Goal: Task Accomplishment & Management: Complete application form

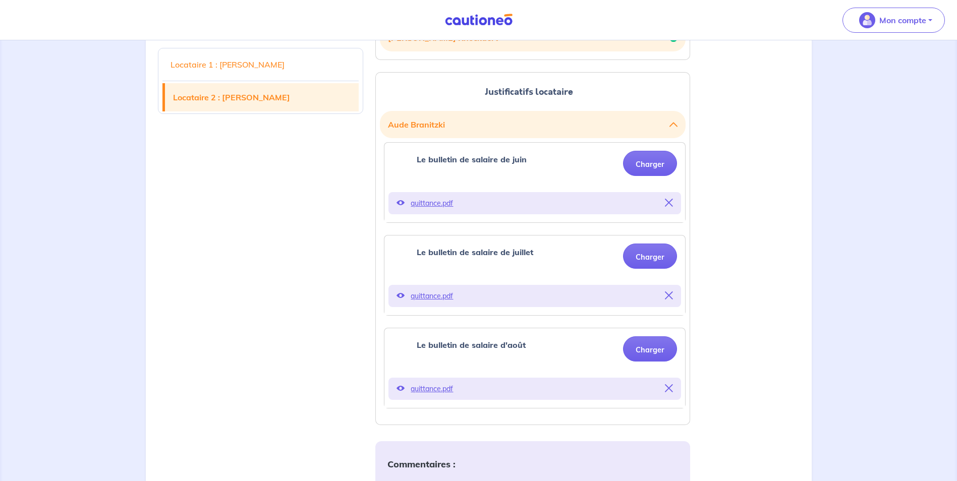
scroll to position [314, 0]
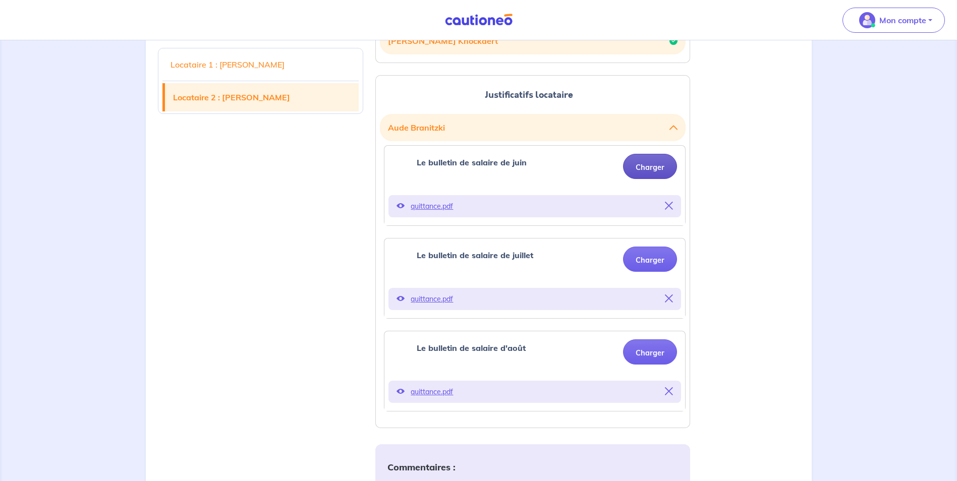
click at [649, 168] on button "Charger" at bounding box center [650, 166] width 54 height 25
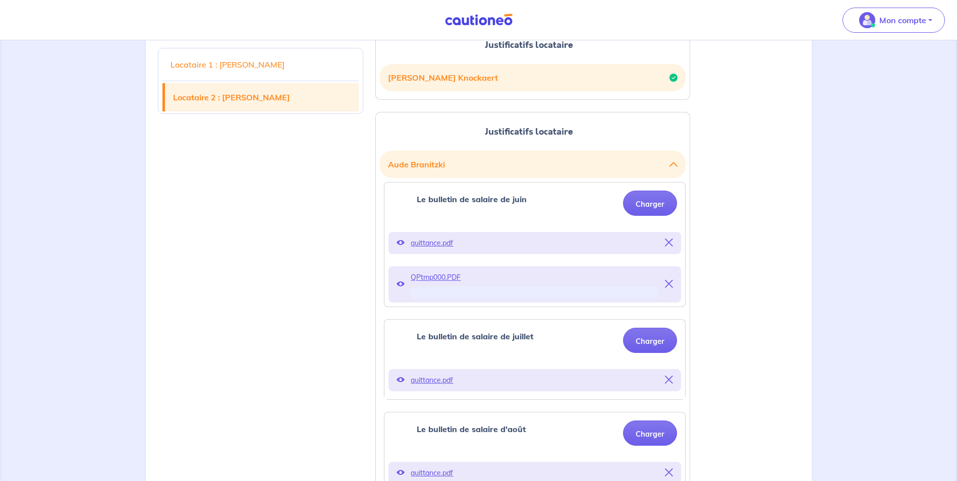
scroll to position [286, 0]
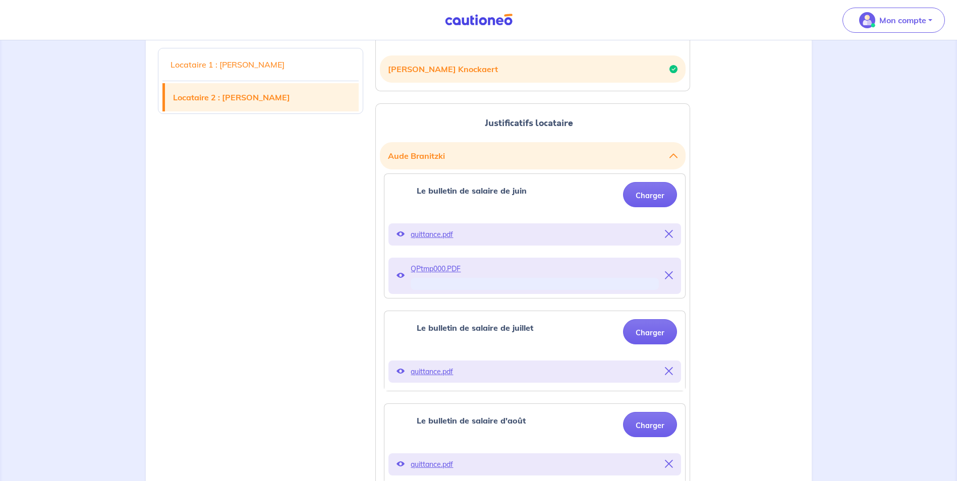
click at [668, 235] on icon at bounding box center [669, 234] width 8 height 8
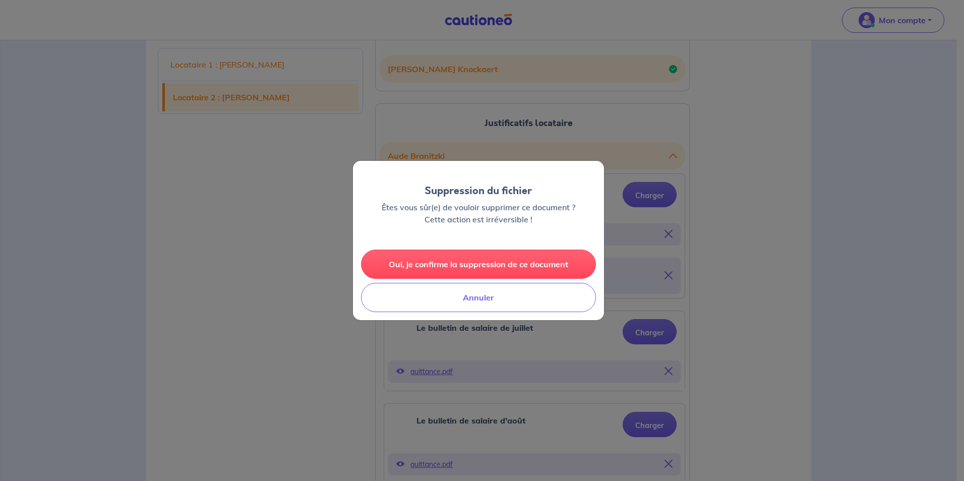
click at [523, 259] on button "Oui, je confirme la suppression de ce document" at bounding box center [478, 264] width 235 height 29
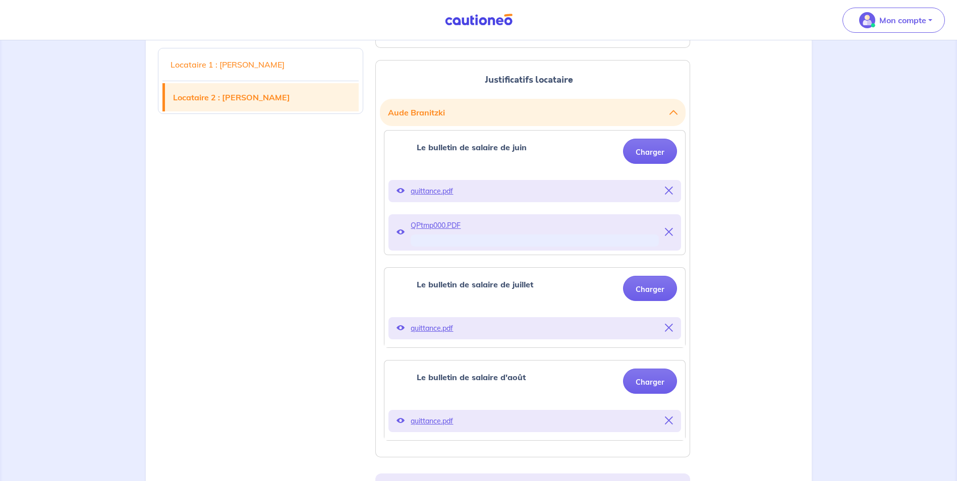
scroll to position [336, 0]
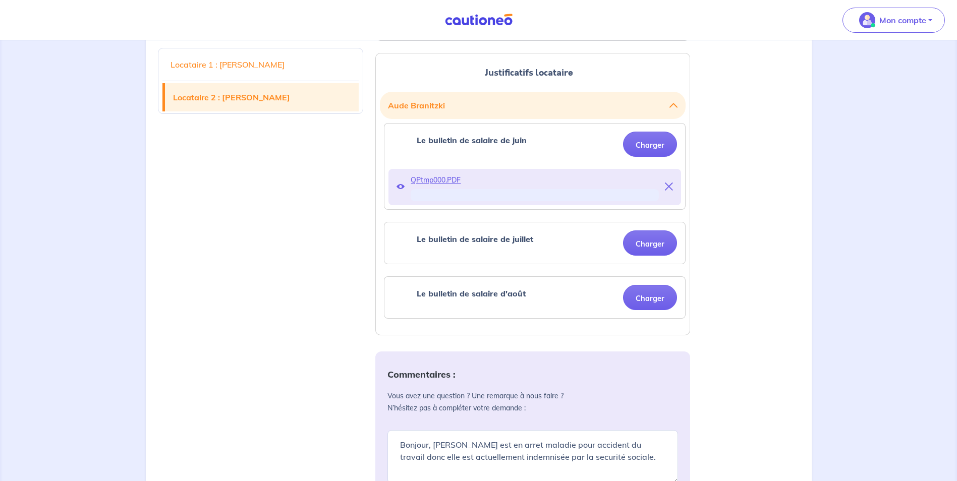
click at [668, 188] on icon at bounding box center [669, 187] width 8 height 8
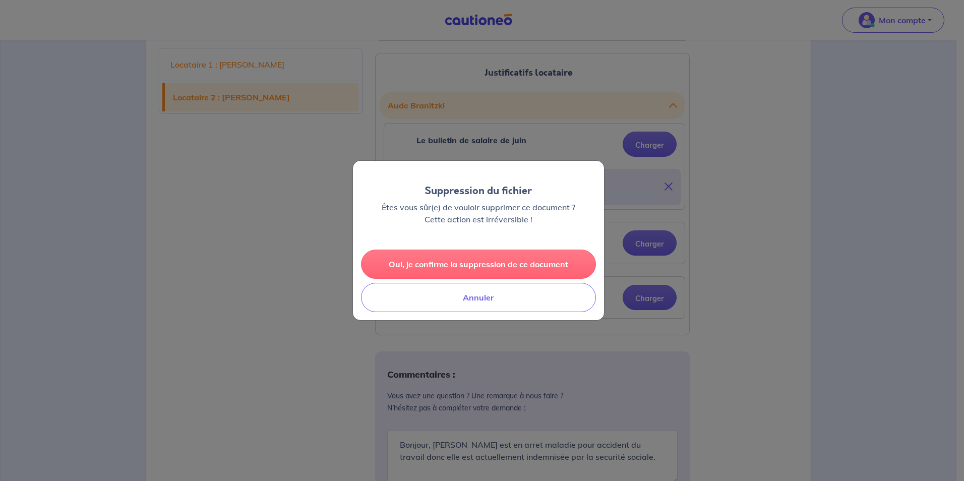
click at [495, 263] on button "Oui, je confirme la suppression de ce document" at bounding box center [478, 264] width 235 height 29
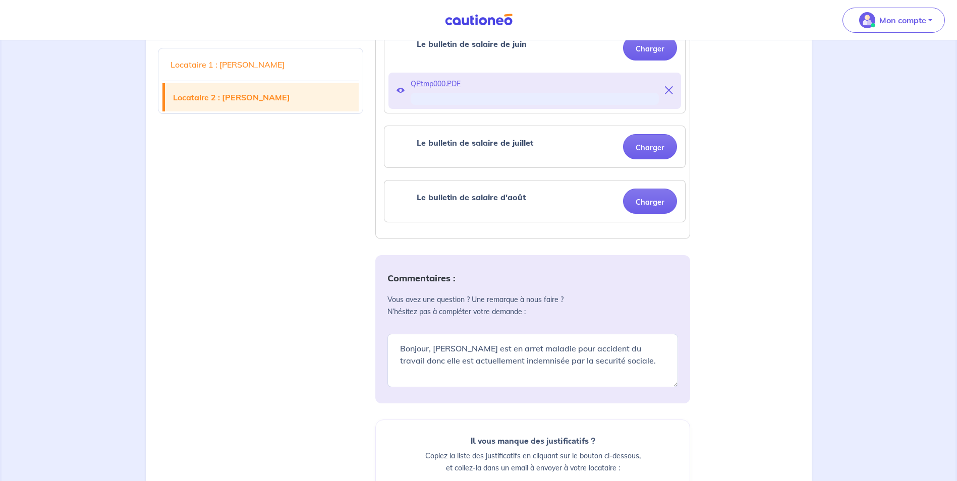
scroll to position [437, 0]
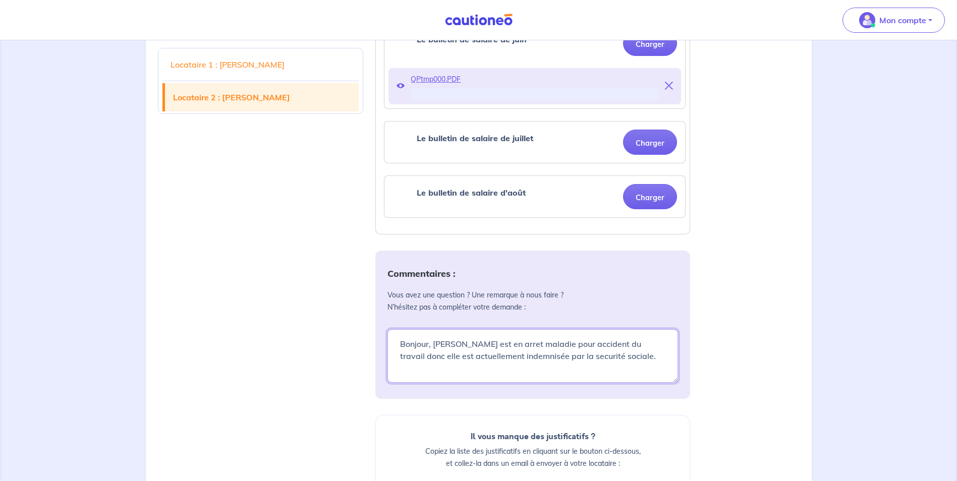
click at [644, 361] on textarea "Bonjour, [PERSON_NAME] est en arret maladie pour accident du travail donc elle …" at bounding box center [532, 355] width 290 height 53
click at [539, 356] on textarea "Bonjour, [PERSON_NAME] est en arret maladie pour accident du travail donc elle …" at bounding box center [532, 355] width 290 height 53
click at [630, 360] on textarea "Bonjour, [PERSON_NAME] est en arret maladie pour accident du travail donc elle …" at bounding box center [532, 355] width 290 height 53
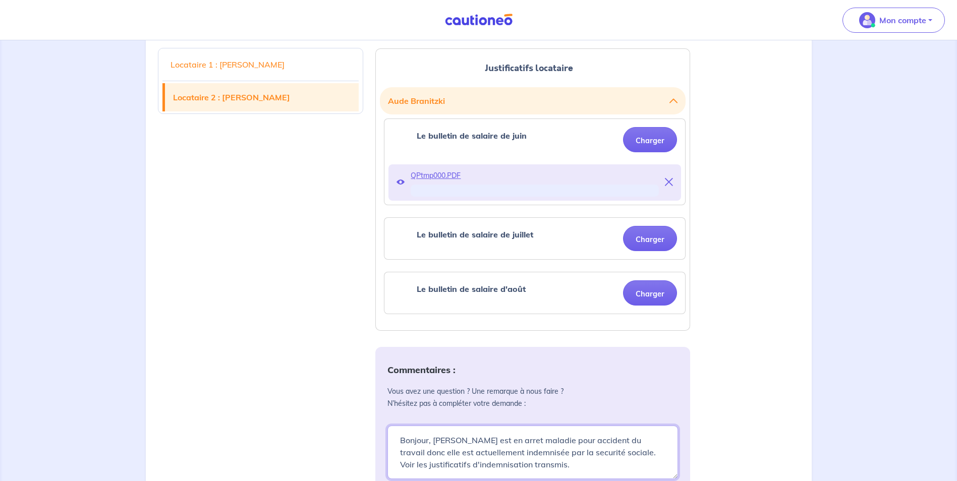
scroll to position [336, 0]
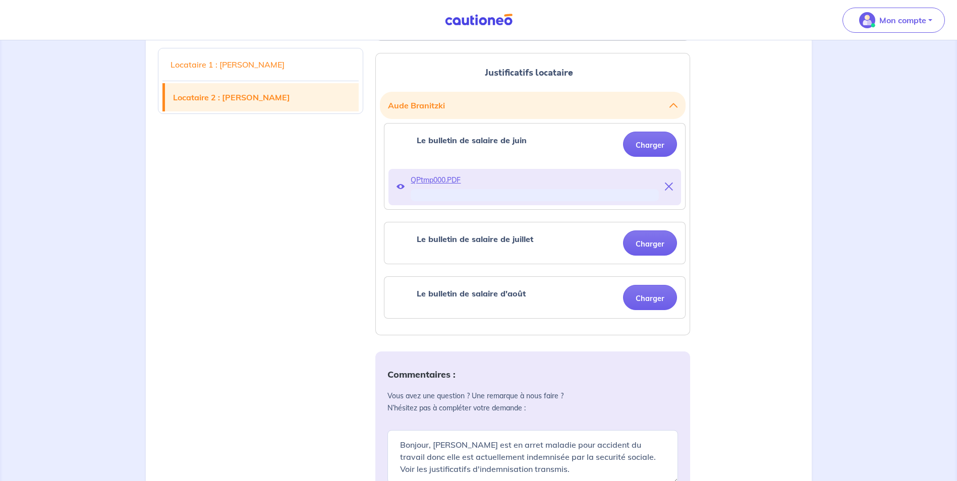
click at [671, 184] on icon at bounding box center [669, 187] width 8 height 8
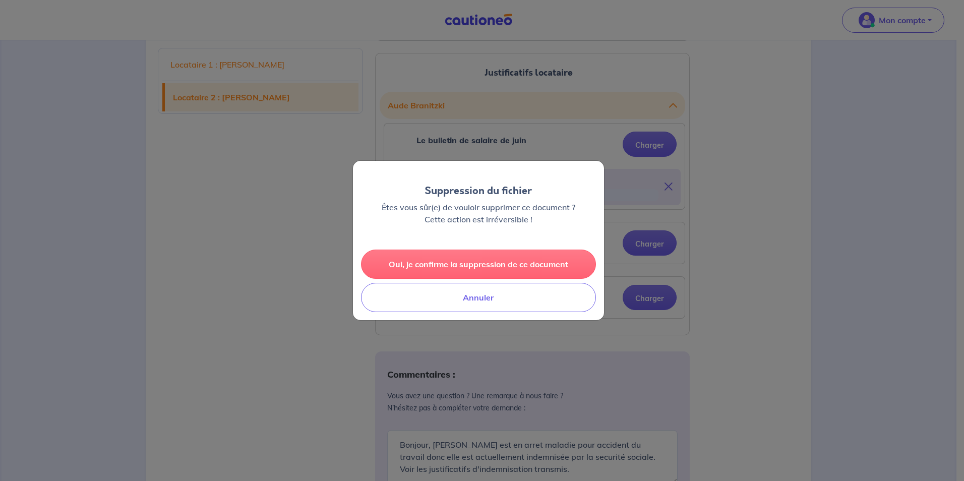
click at [552, 267] on button "Oui, je confirme la suppression de ce document" at bounding box center [478, 264] width 235 height 29
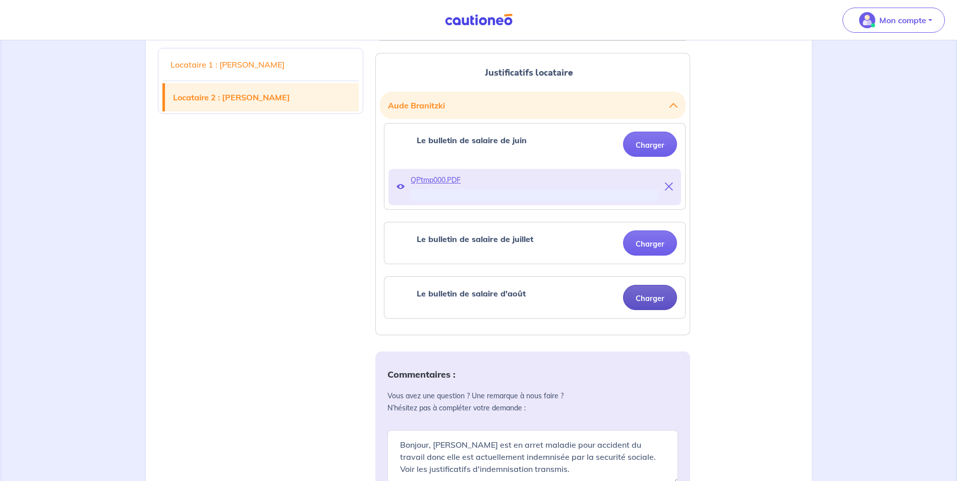
click at [638, 299] on button "Charger" at bounding box center [650, 297] width 54 height 25
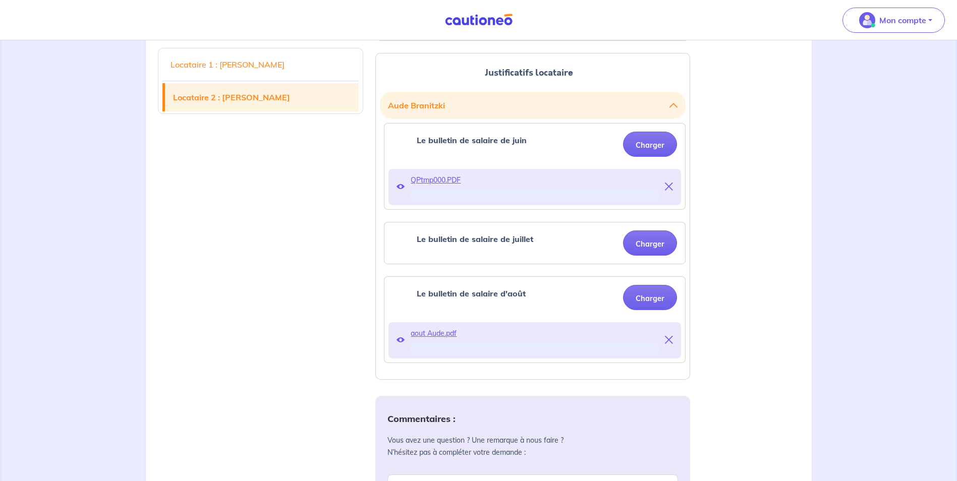
click at [671, 183] on icon at bounding box center [669, 187] width 8 height 8
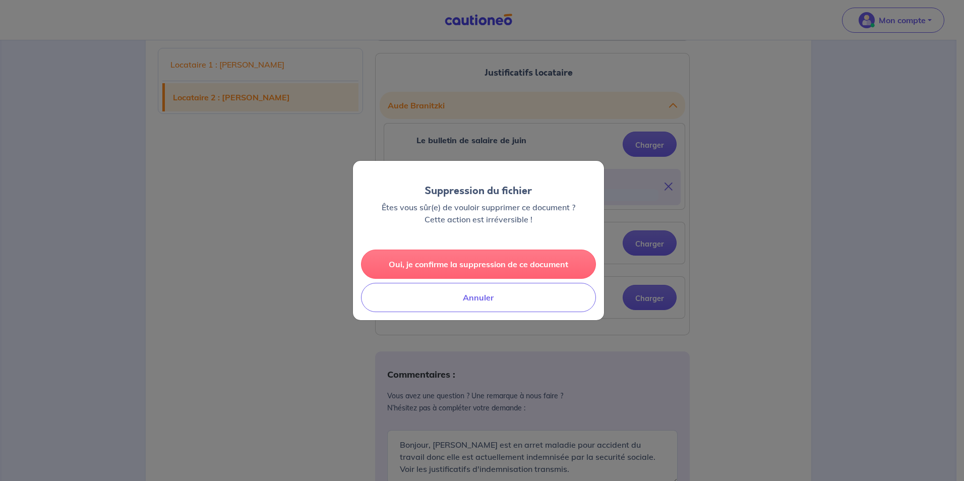
click at [512, 267] on button "Oui, je confirme la suppression de ce document" at bounding box center [478, 264] width 235 height 29
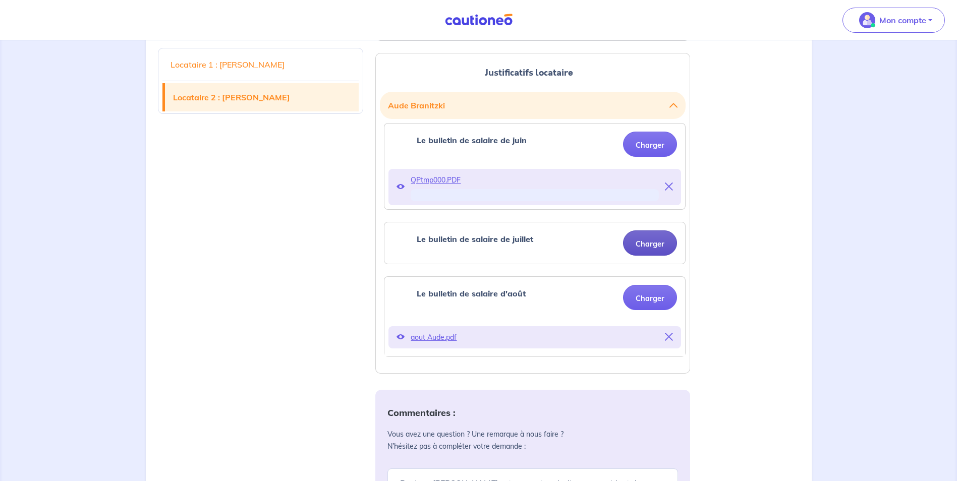
click at [654, 244] on button "Charger" at bounding box center [650, 242] width 54 height 25
click at [668, 187] on icon at bounding box center [669, 187] width 8 height 8
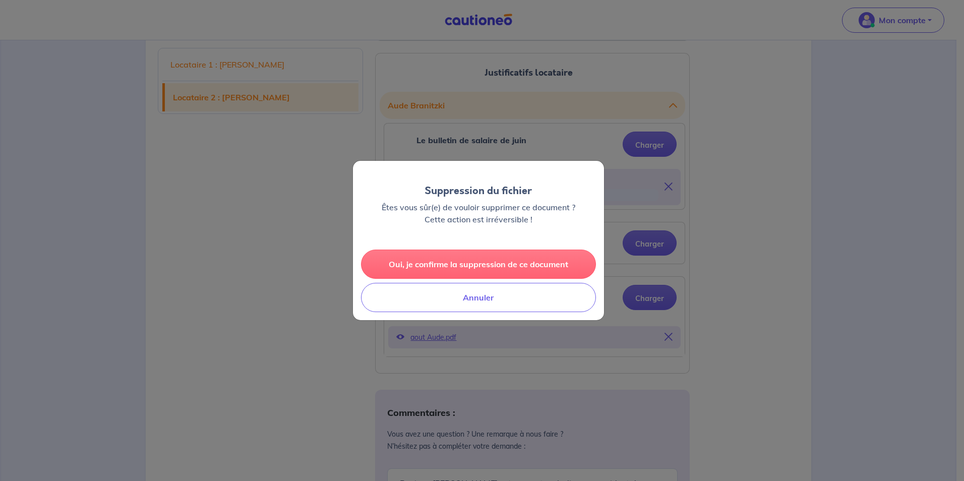
click at [466, 268] on button "Oui, je confirme la suppression de ce document" at bounding box center [478, 264] width 235 height 29
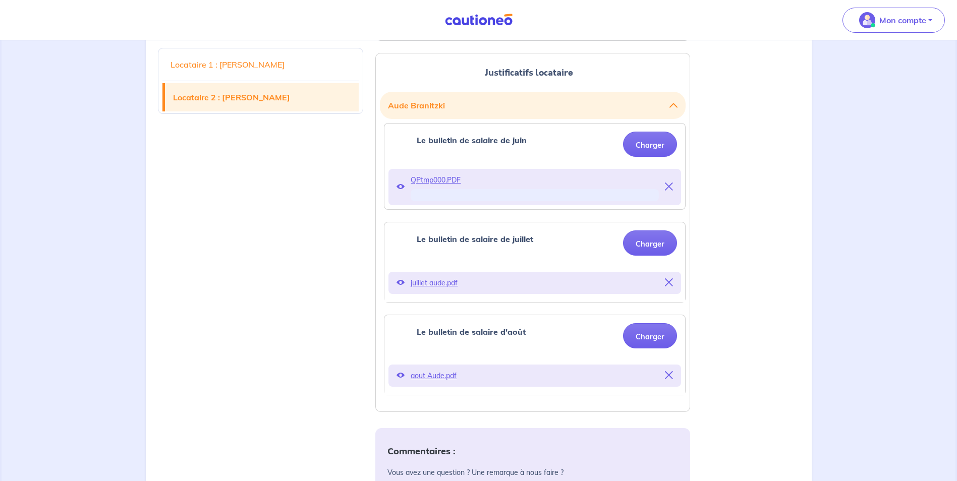
click at [735, 188] on div "Locataire 1 : [PERSON_NAME] Locataire 2 : [PERSON_NAME] Justificatifs locataire…" at bounding box center [479, 374] width 654 height 840
click at [667, 186] on icon at bounding box center [669, 187] width 8 height 8
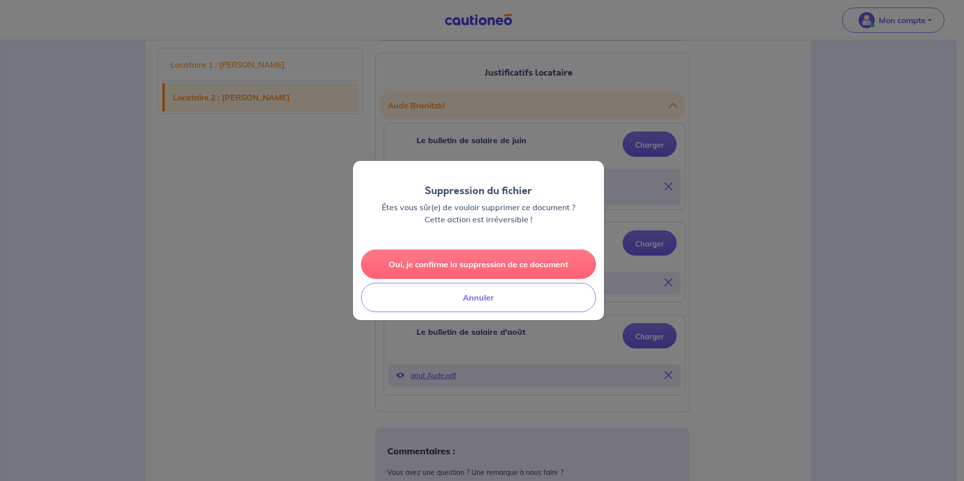
click at [506, 256] on button "Oui, je confirme la suppression de ce document" at bounding box center [478, 264] width 235 height 29
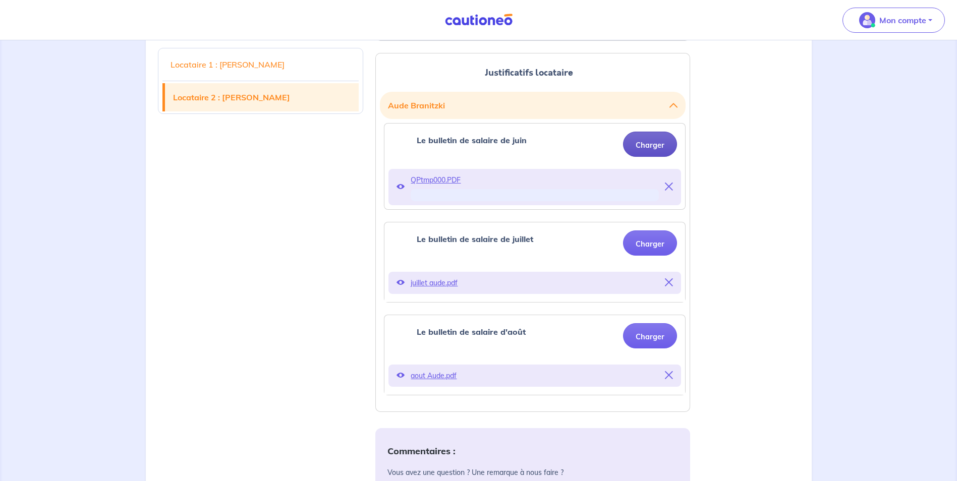
click at [656, 147] on button "Charger" at bounding box center [650, 144] width 54 height 25
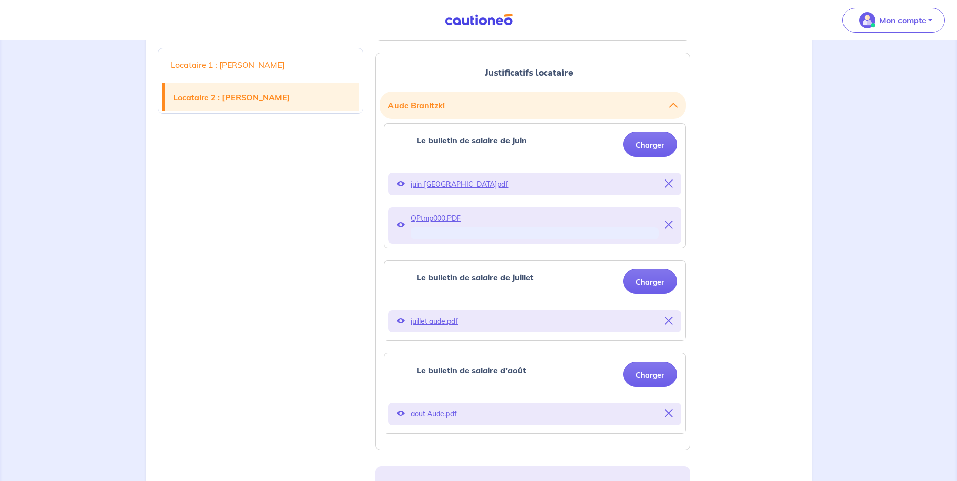
click at [270, 307] on div "Locataire 1 : [PERSON_NAME] Locataire 2 : [PERSON_NAME]" at bounding box center [261, 393] width 218 height 878
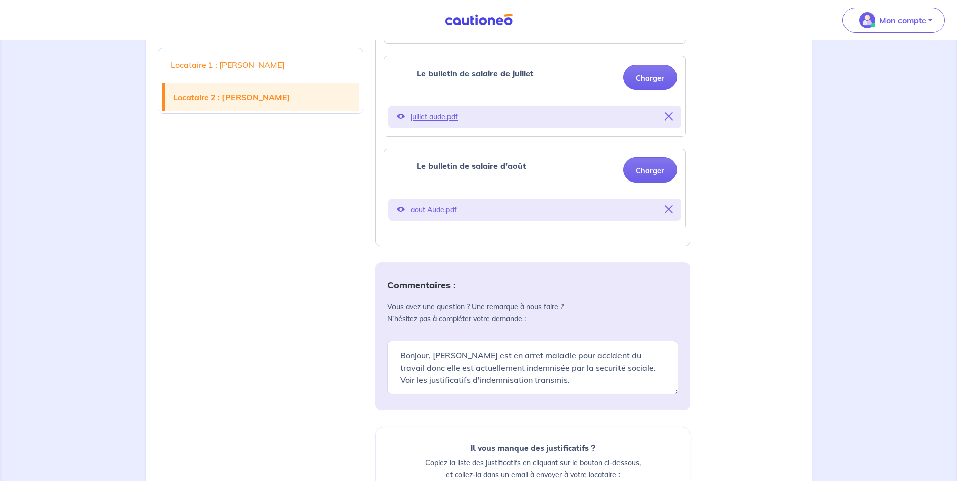
scroll to position [555, 0]
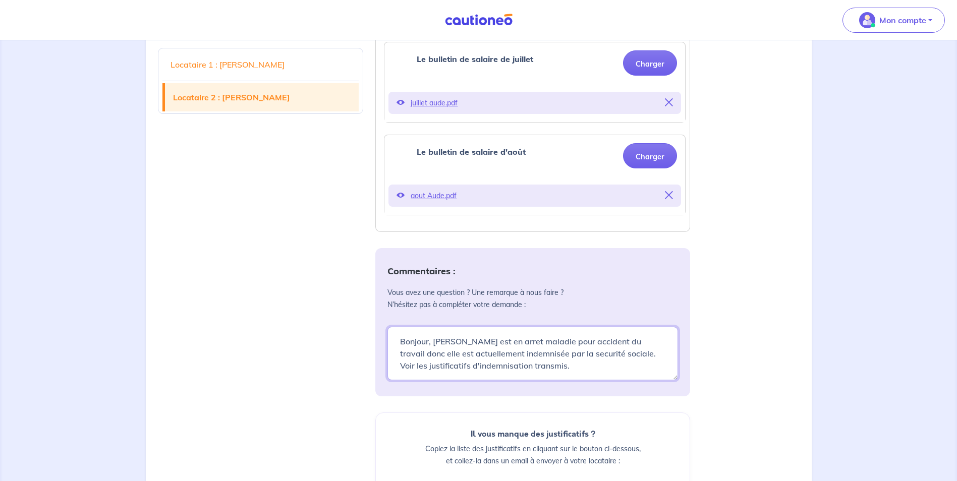
click at [562, 365] on textarea "Bonjour, [PERSON_NAME] est en arret maladie pour accident du travail donc elle …" at bounding box center [532, 353] width 290 height 53
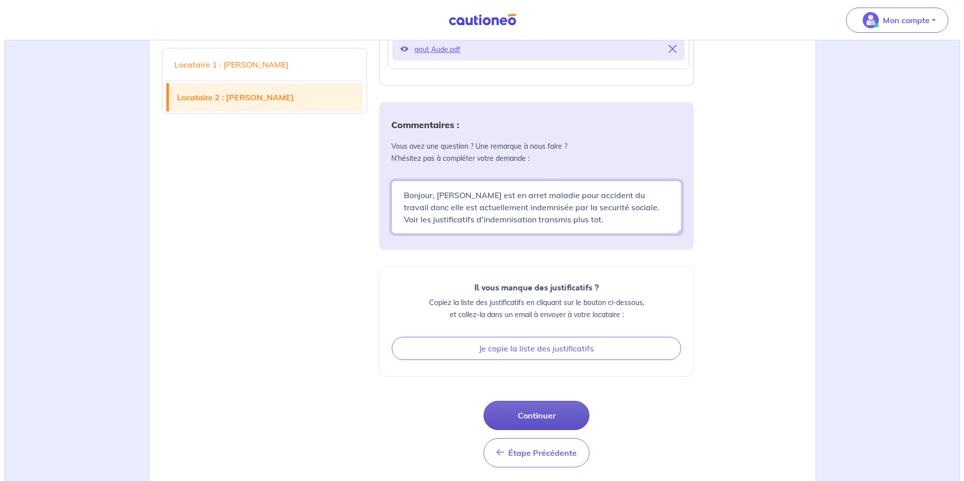
scroll to position [712, 0]
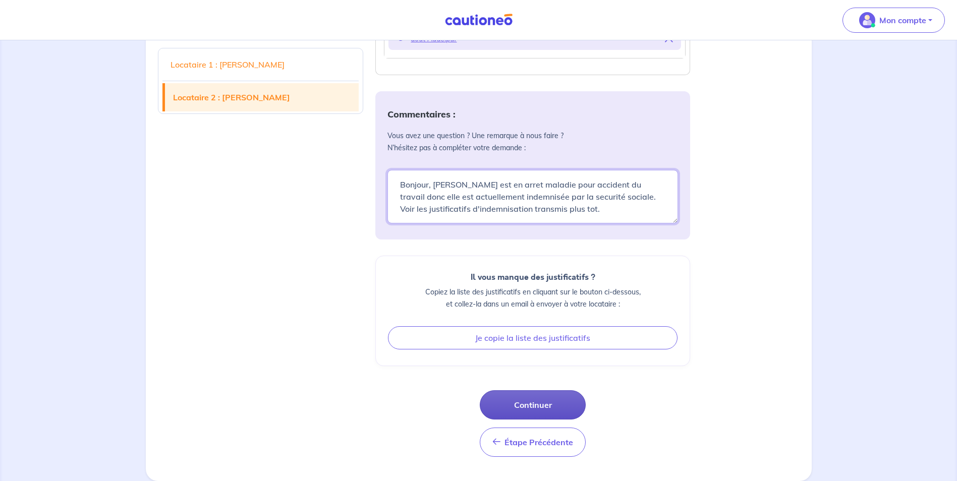
type textarea "Bonjour, [PERSON_NAME] est en arret maladie pour accident du travail donc elle …"
click at [554, 405] on button "Continuer" at bounding box center [533, 404] width 106 height 29
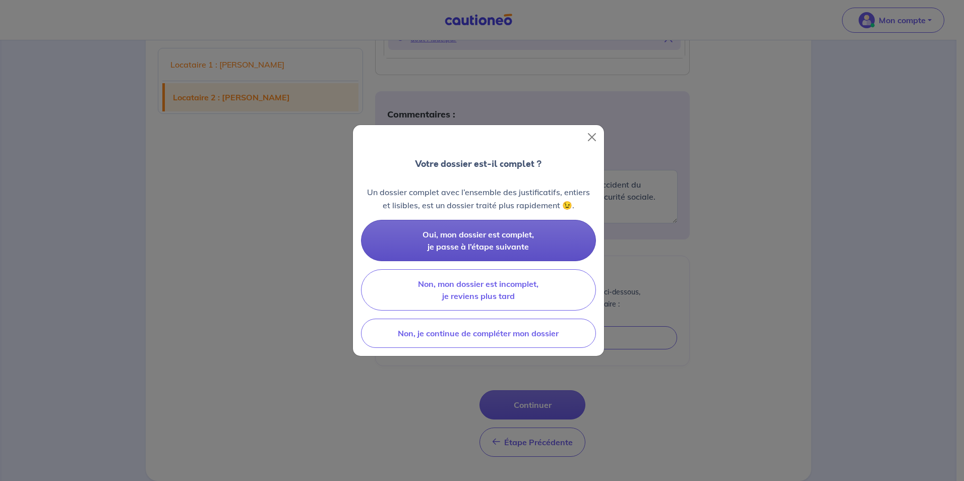
click at [506, 242] on span "Oui, mon dossier est complet, je passe à l’étape suivante" at bounding box center [478, 240] width 111 height 22
